Goal: Use online tool/utility: Utilize a website feature to perform a specific function

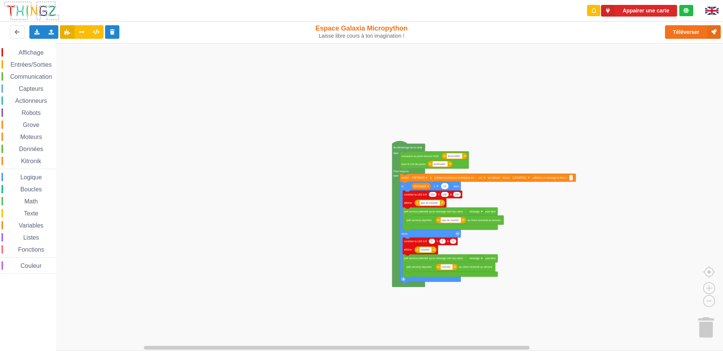
click at [387, 126] on div "Affichage Entrées/Sorties Communication Capteurs Actionneurs Robots Grove Moteu…" at bounding box center [364, 197] width 728 height 308
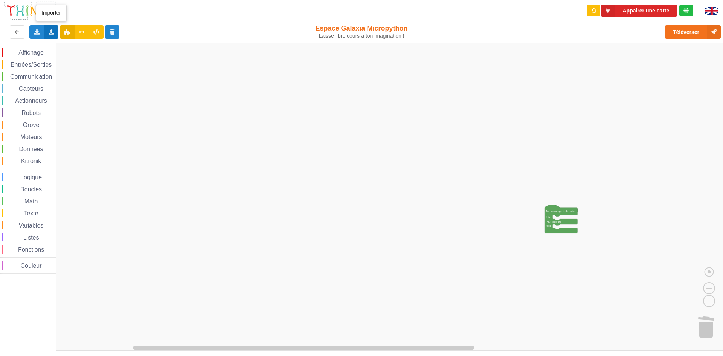
click at [54, 34] on icon at bounding box center [51, 31] width 6 height 5
click at [72, 61] on span "Importer du code Python" at bounding box center [94, 59] width 58 height 6
click at [36, 53] on span "Affichage" at bounding box center [30, 52] width 27 height 6
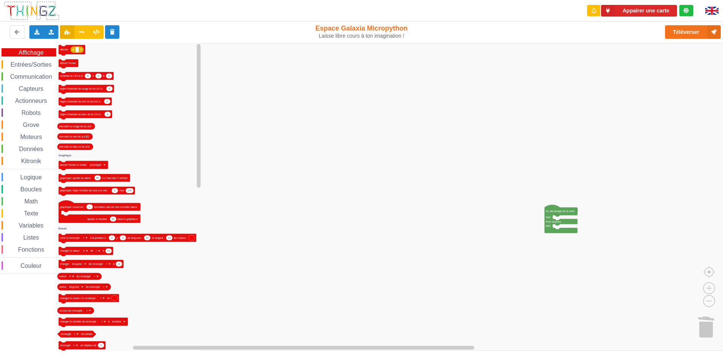
click at [36, 53] on span "Affichage" at bounding box center [30, 52] width 27 height 6
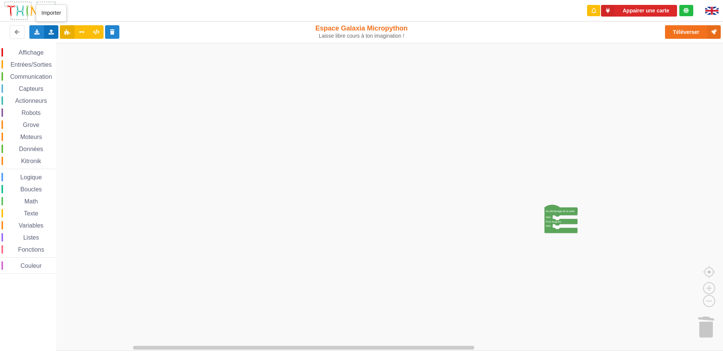
click at [56, 28] on div "Importer un assemblage de blocs Importer du code Python" at bounding box center [51, 32] width 15 height 14
click at [68, 43] on span "Importer un assemblage de blocs" at bounding box center [104, 46] width 78 height 6
click at [47, 31] on div "Importer un assemblage de blocs Importer du code Python" at bounding box center [51, 32] width 15 height 14
click at [60, 44] on icon at bounding box center [58, 45] width 6 height 5
click at [49, 34] on icon at bounding box center [51, 31] width 6 height 5
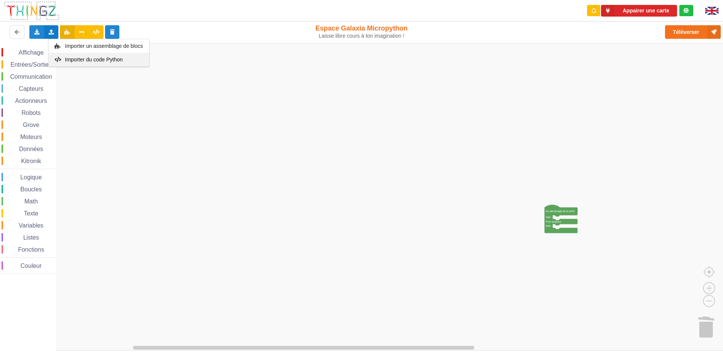
click at [78, 62] on span "Importer du code Python" at bounding box center [94, 59] width 58 height 6
click at [40, 34] on icon at bounding box center [37, 31] width 6 height 5
click at [101, 111] on rect "Espace de travail de Blocky" at bounding box center [364, 197] width 728 height 308
click at [46, 35] on div "Importer un assemblage de blocs Importer du code Python" at bounding box center [51, 32] width 15 height 14
click at [94, 64] on div "Importer du code Python" at bounding box center [99, 60] width 101 height 14
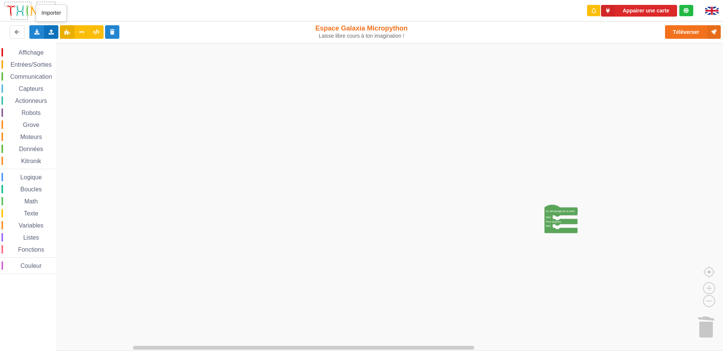
click at [49, 31] on icon at bounding box center [51, 31] width 6 height 5
click at [65, 60] on span "Importer du code Python" at bounding box center [94, 59] width 58 height 6
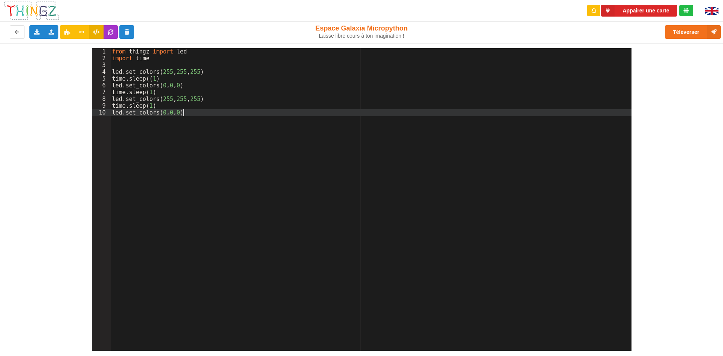
click at [192, 188] on div "from thingz import led import time led . set_colors ( 255 , 255 , 255 ) time . …" at bounding box center [371, 206] width 521 height 316
click at [650, 10] on button "Appairer une carte" at bounding box center [639, 11] width 76 height 12
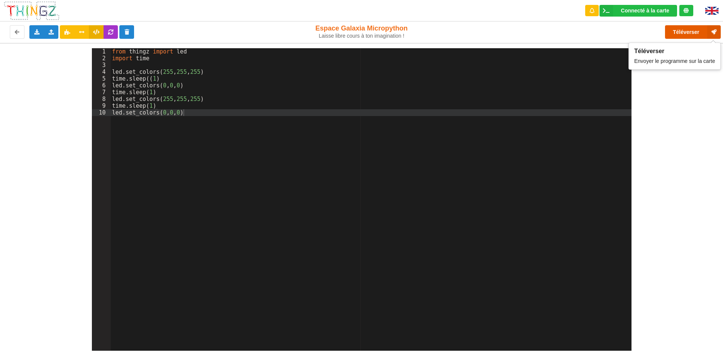
click at [696, 28] on button "Téléverser" at bounding box center [693, 32] width 56 height 14
